Goal: Find specific page/section: Find specific page/section

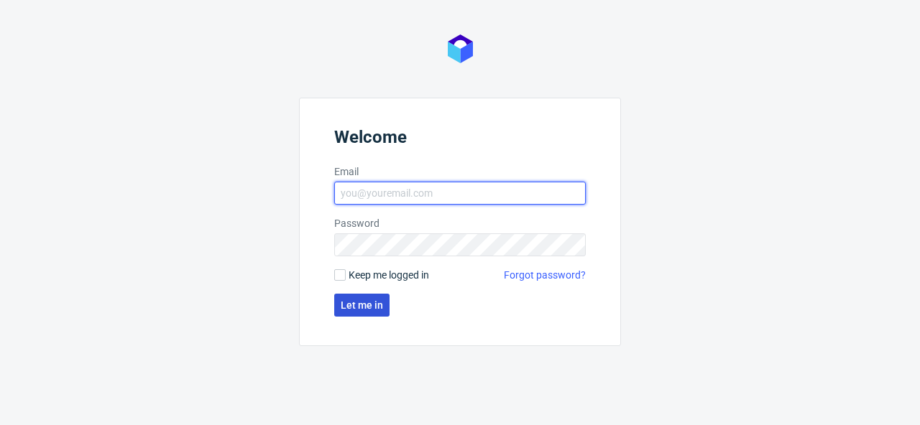
type input "[PERSON_NAME][EMAIL_ADDRESS][PERSON_NAME][DOMAIN_NAME]"
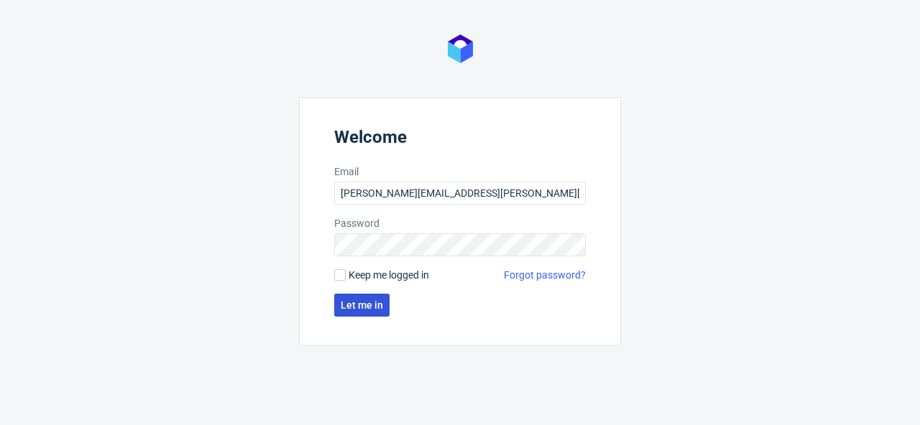
click at [343, 303] on span "Let me in" at bounding box center [362, 305] width 42 height 10
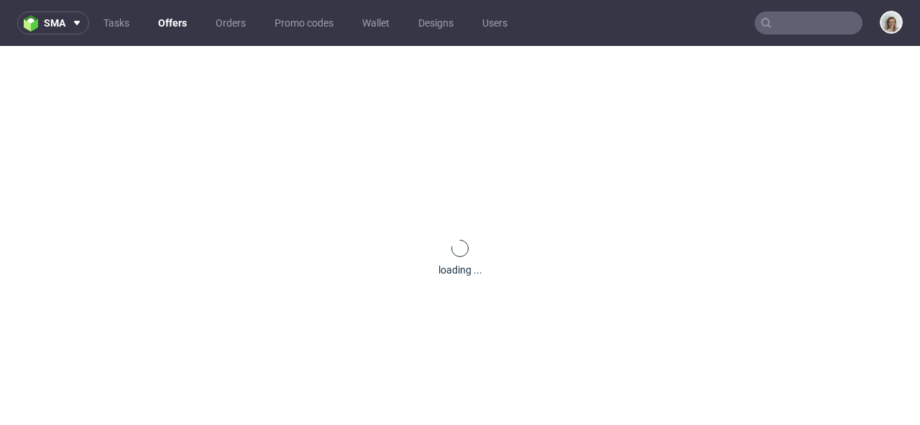
click at [778, 19] on input "text" at bounding box center [808, 22] width 108 height 23
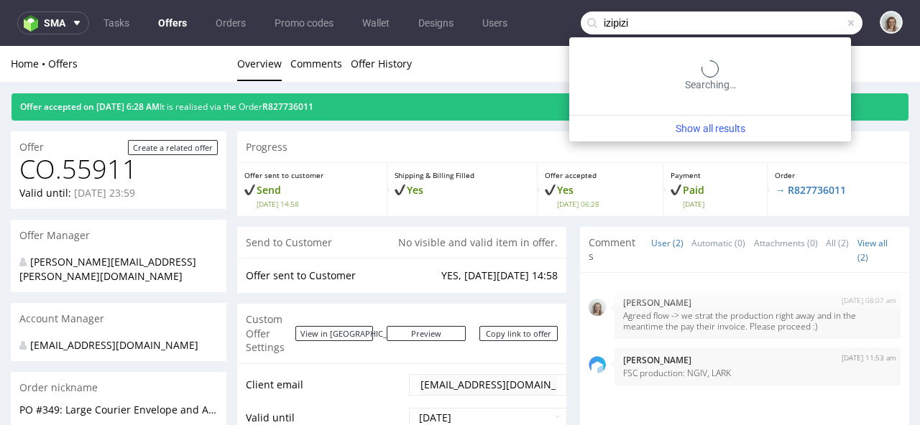
type input "izipizi"
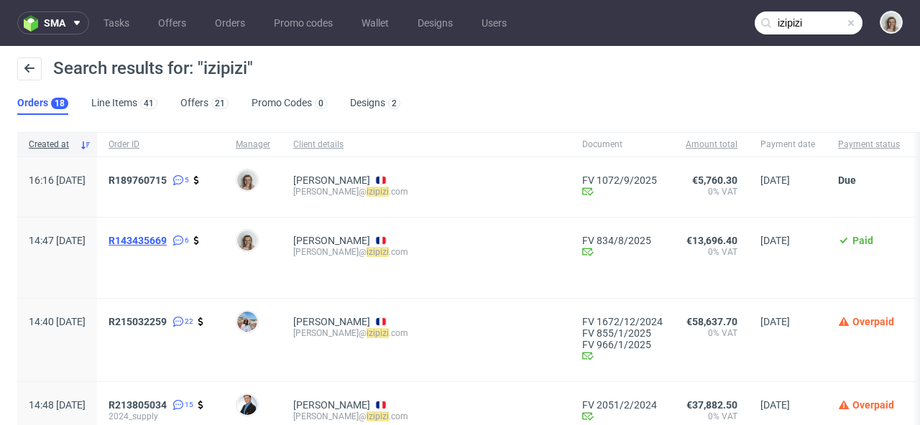
click at [167, 236] on span "R143435669" at bounding box center [138, 240] width 58 height 11
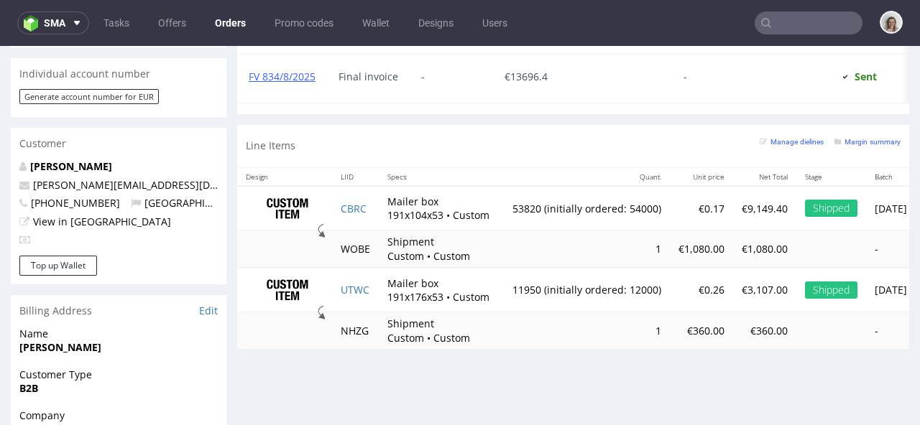
scroll to position [687, 0]
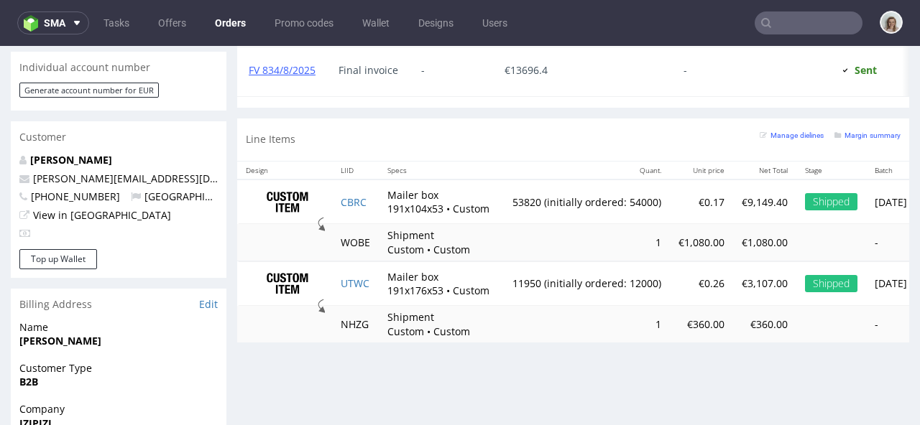
type input "izipizi"
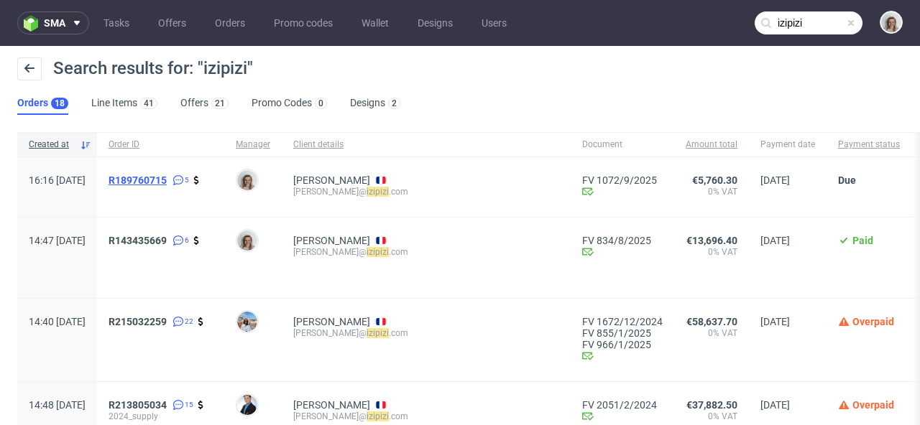
click at [167, 178] on span "R189760715" at bounding box center [138, 180] width 58 height 11
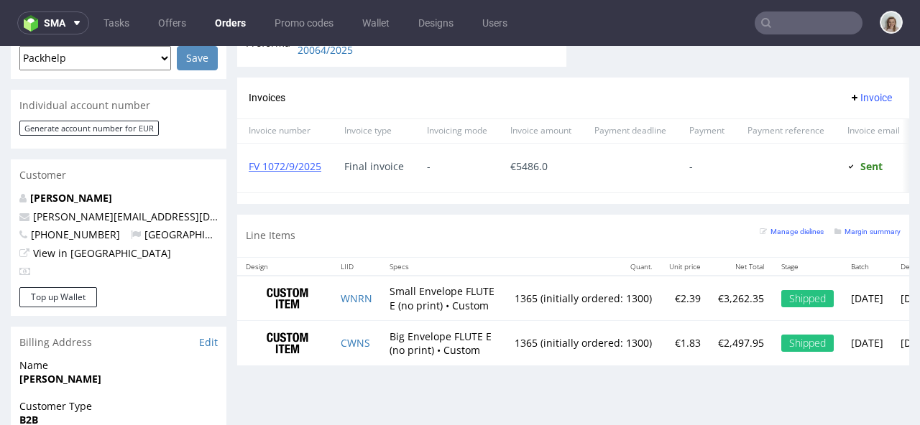
scroll to position [669, 0]
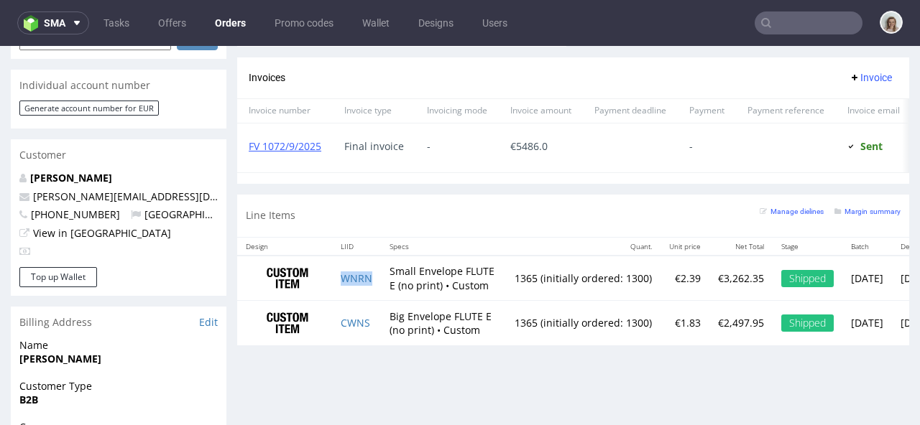
click at [376, 280] on td "WNRN" at bounding box center [356, 278] width 49 height 45
